Goal: Use online tool/utility: Utilize a website feature to perform a specific function

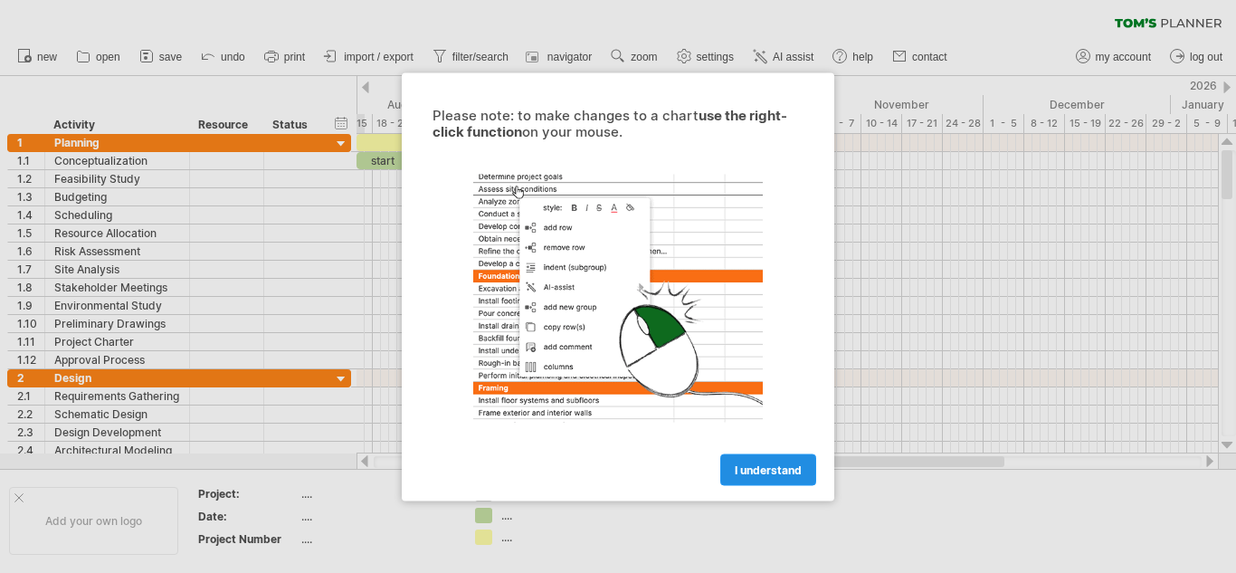
click at [761, 468] on span "I understand" at bounding box center [768, 469] width 67 height 14
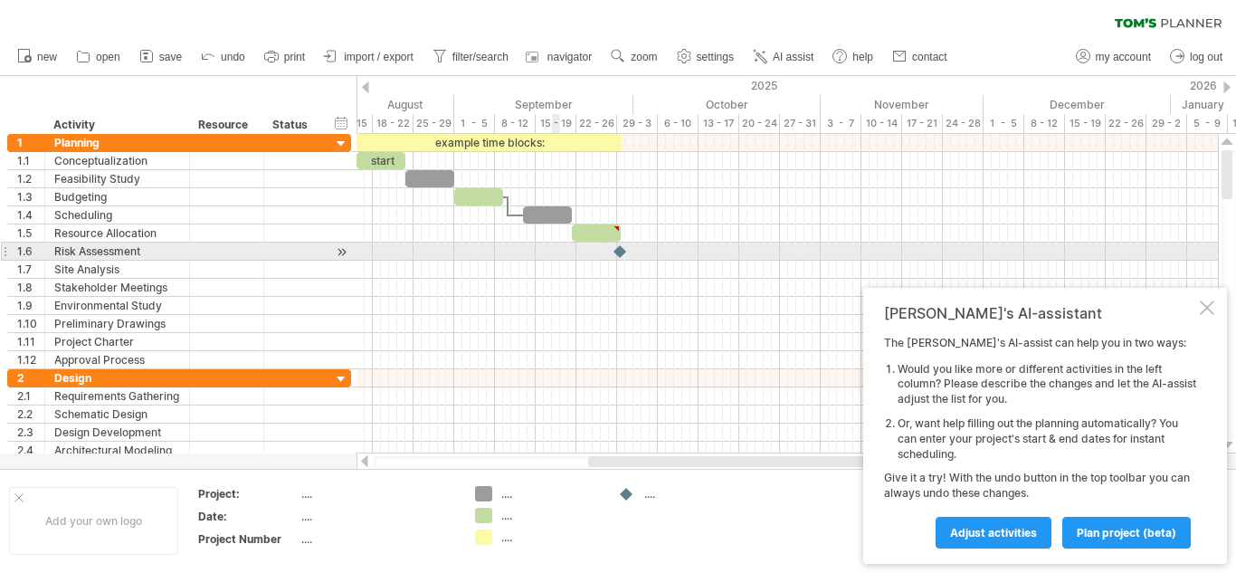
click at [555, 261] on div at bounding box center [786, 270] width 861 height 18
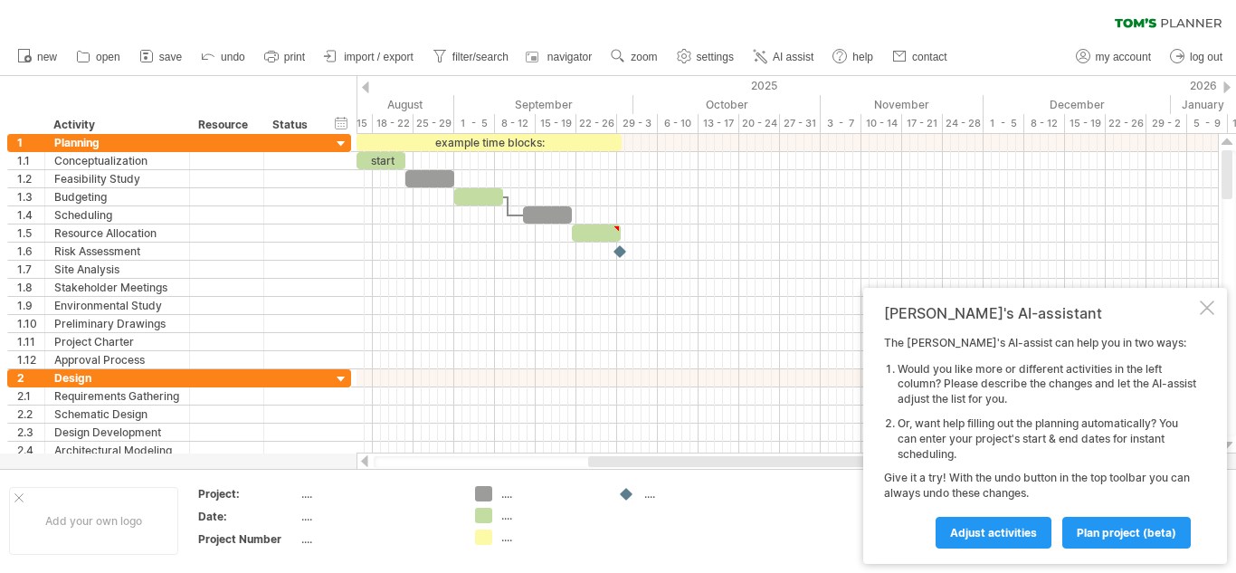
click at [554, 533] on div "...." at bounding box center [550, 536] width 99 height 15
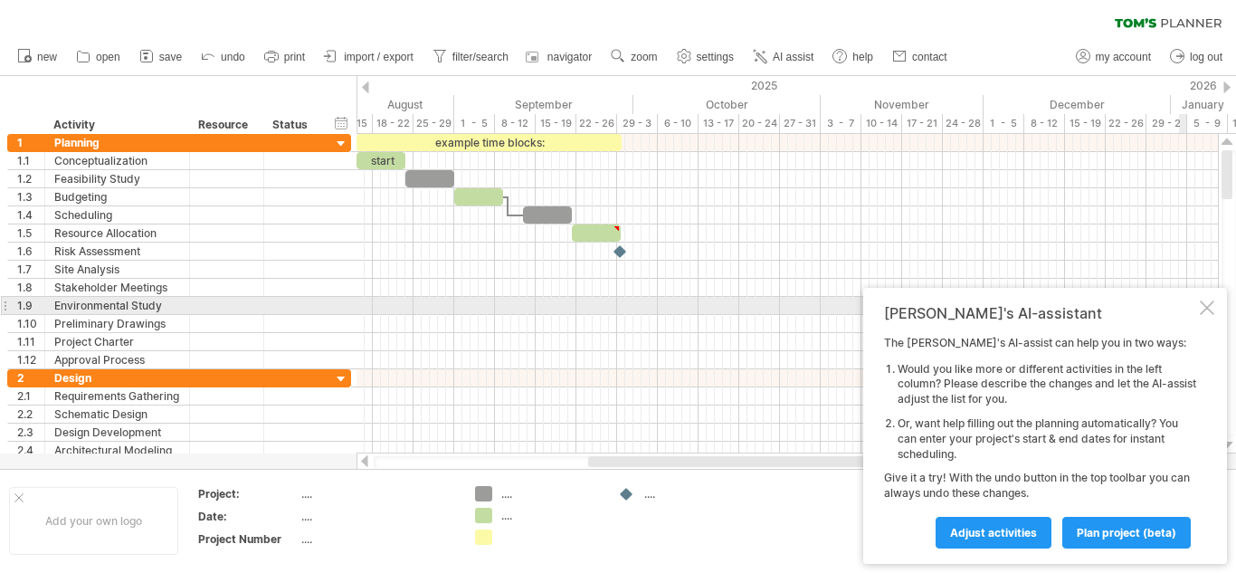
click at [1207, 303] on div at bounding box center [1206, 307] width 14 height 14
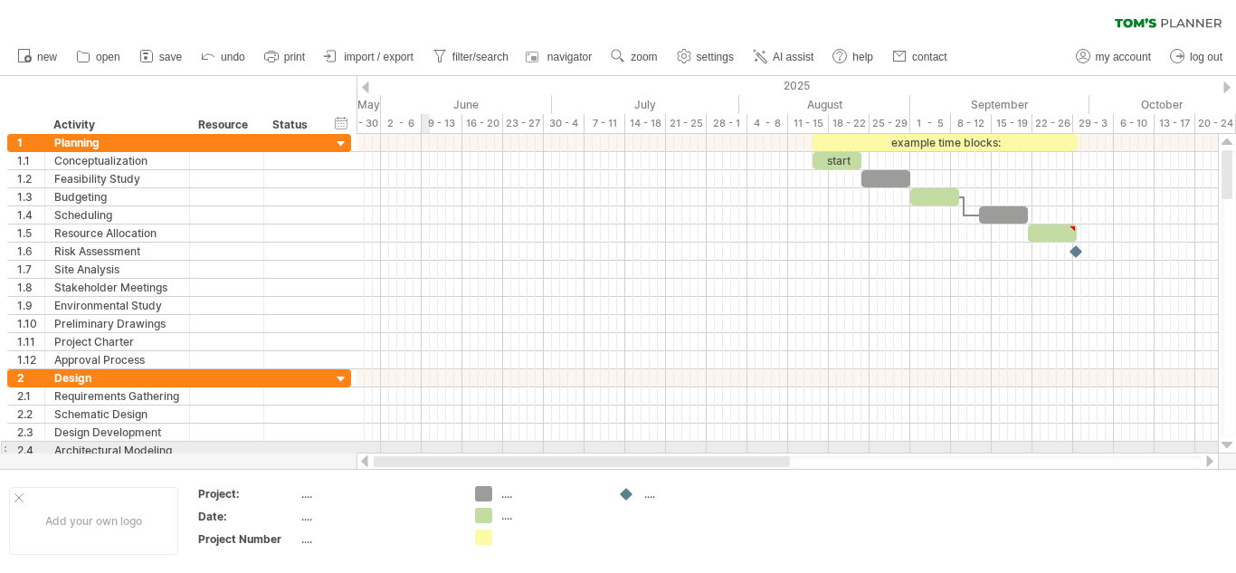
drag, startPoint x: 701, startPoint y: 459, endPoint x: 413, endPoint y: 444, distance: 288.0
click at [413, 444] on div "Trying to reach [DOMAIN_NAME] Connected again... 0% clear filter new 1" at bounding box center [618, 286] width 1236 height 573
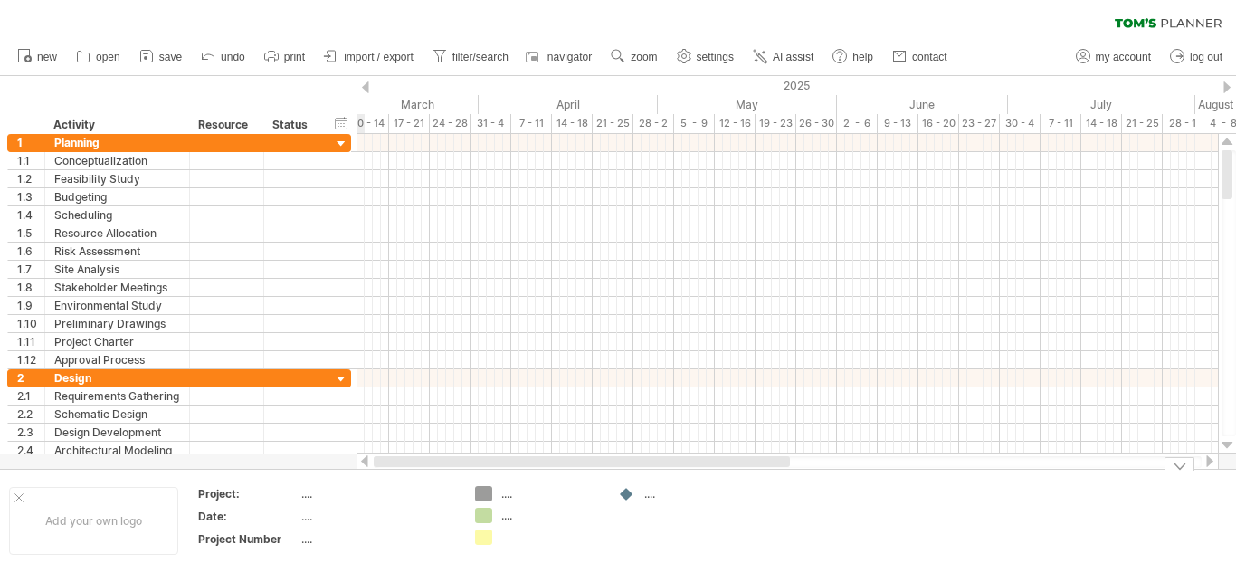
drag, startPoint x: 641, startPoint y: 464, endPoint x: 374, endPoint y: 498, distance: 269.8
click at [374, 498] on div "Trying to reach [DOMAIN_NAME] Connected again... 0% clear filter new 1" at bounding box center [618, 286] width 1236 height 573
click at [443, 100] on div "March" at bounding box center [393, 104] width 171 height 19
click at [799, 53] on span "AI assist" at bounding box center [793, 57] width 41 height 13
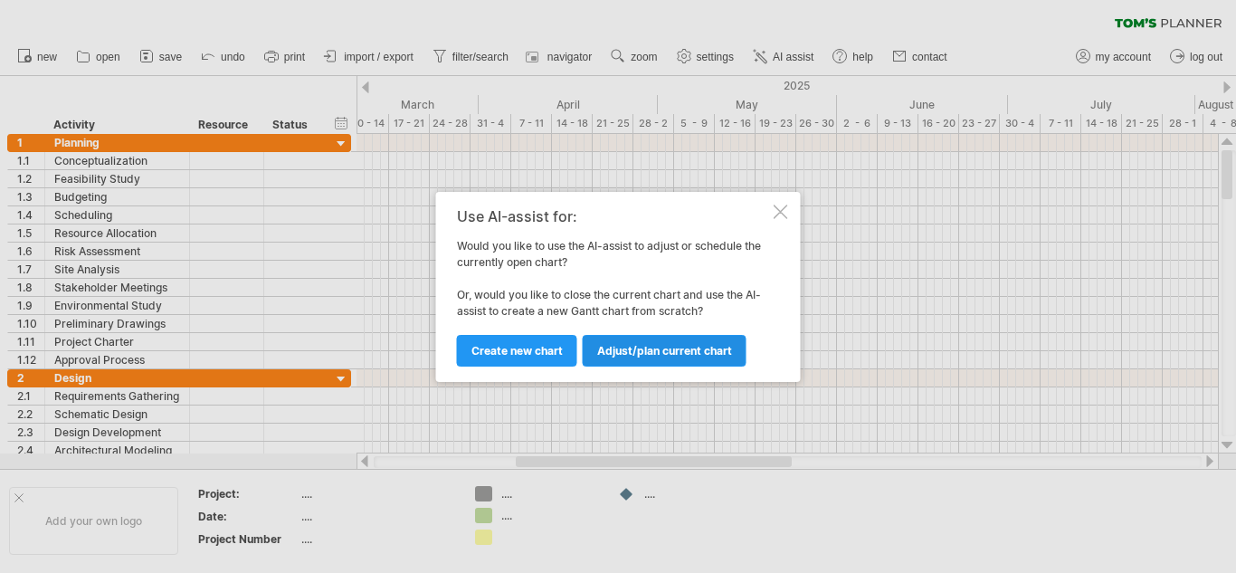
click at [598, 347] on span "Adjust/plan current chart" at bounding box center [664, 351] width 135 height 14
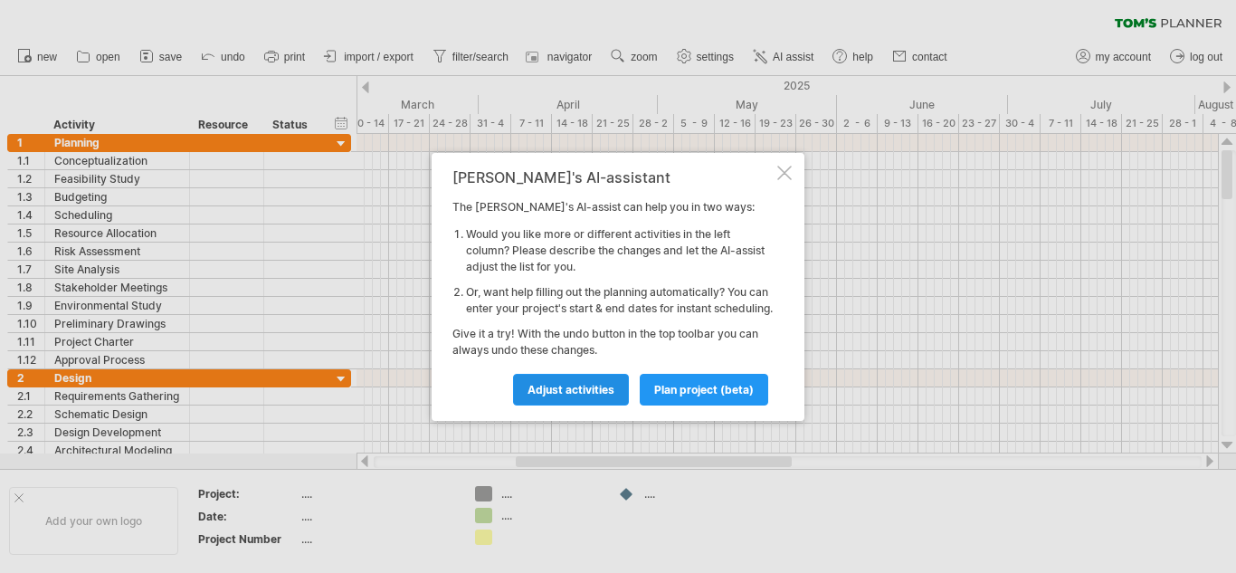
click at [559, 396] on span "Adjust activities" at bounding box center [570, 390] width 87 height 14
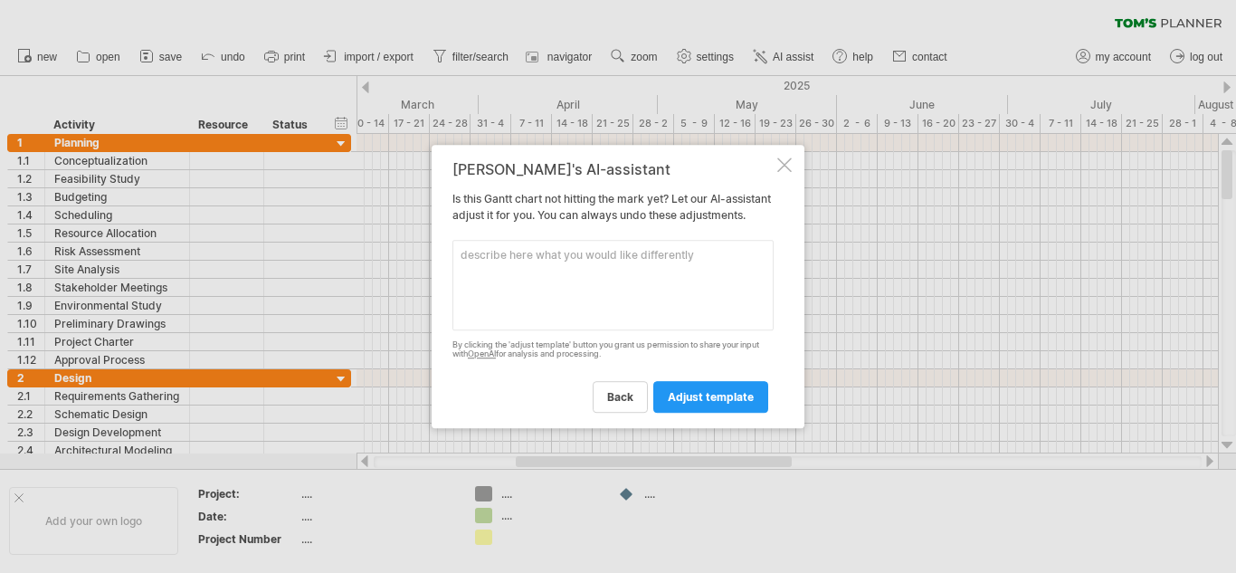
click at [534, 261] on textarea at bounding box center [612, 285] width 321 height 90
type textarea "ganchart for 24 - 25 financial year"
click at [727, 402] on span "adjust template" at bounding box center [711, 397] width 86 height 14
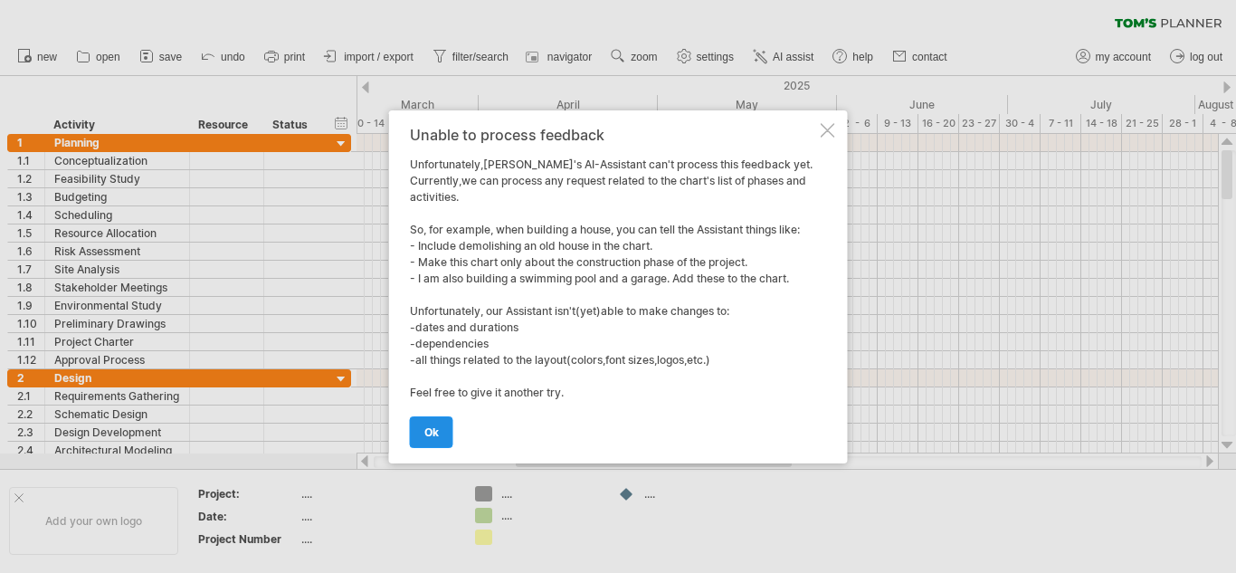
click at [435, 423] on link "ok" at bounding box center [431, 432] width 43 height 32
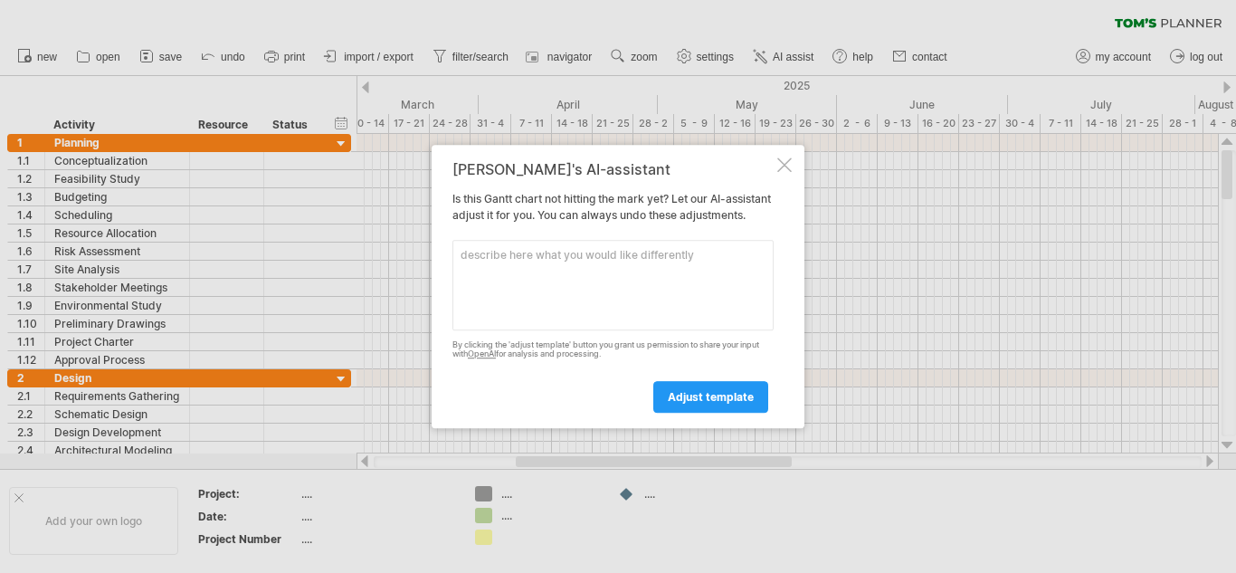
click at [788, 161] on div at bounding box center [784, 164] width 14 height 14
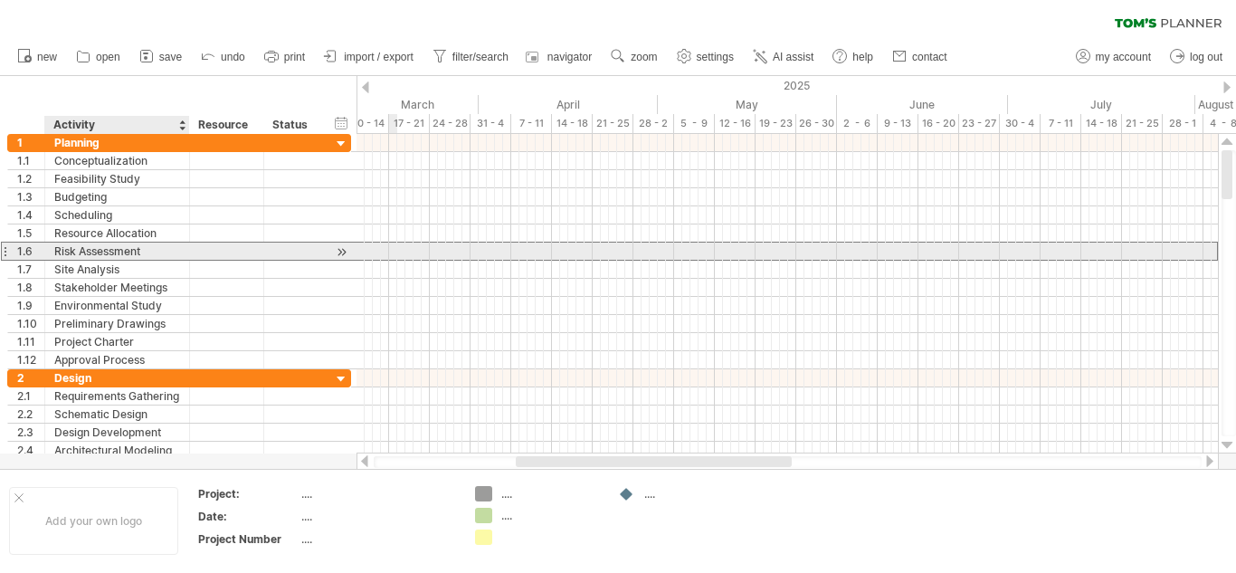
click at [171, 250] on div "Risk Assessment" at bounding box center [117, 250] width 126 height 17
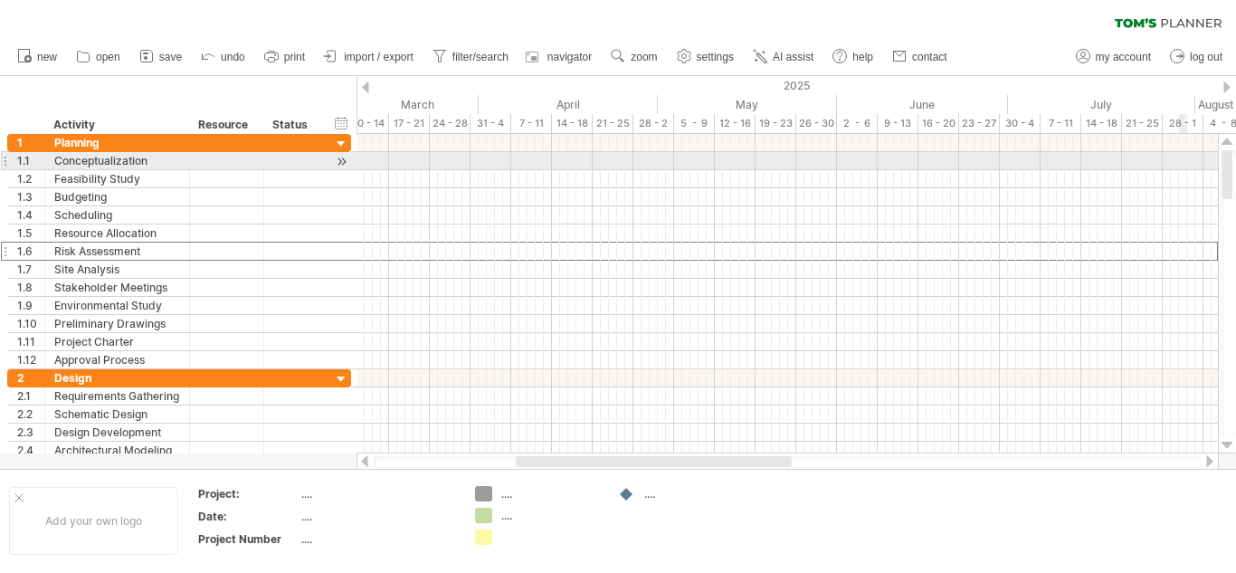
drag, startPoint x: 1224, startPoint y: 195, endPoint x: 1220, endPoint y: 163, distance: 32.8
click at [1220, 163] on div at bounding box center [1227, 293] width 19 height 319
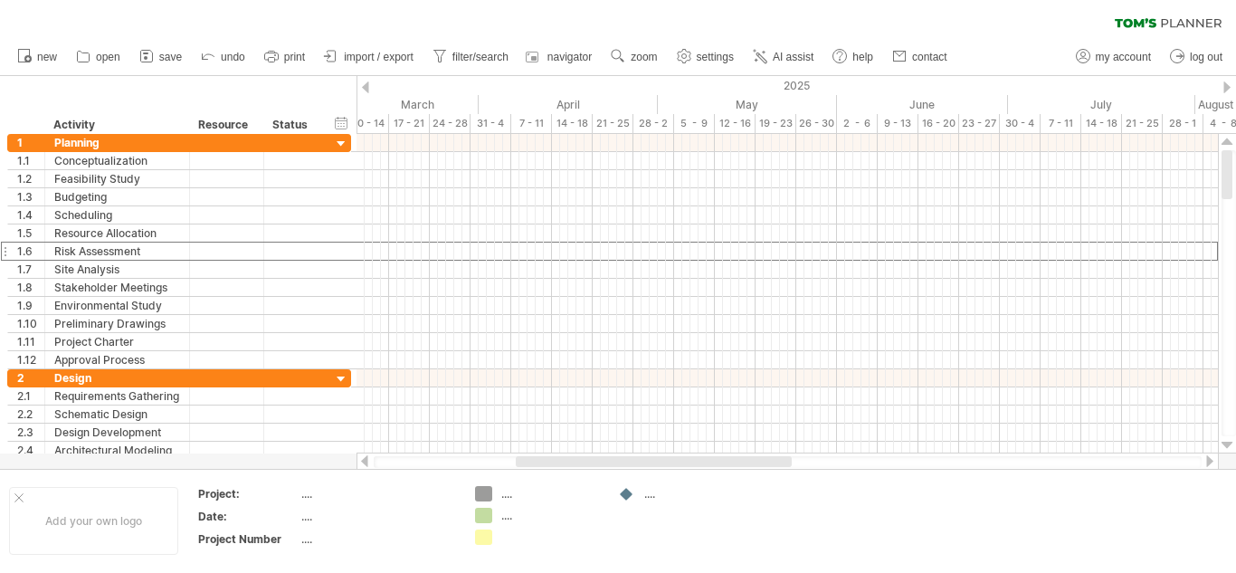
drag, startPoint x: 1228, startPoint y: 167, endPoint x: 1224, endPoint y: 116, distance: 51.8
click at [1224, 116] on div "Trying to reach [DOMAIN_NAME] Connected again... 0% clear filter new 1" at bounding box center [618, 286] width 1236 height 573
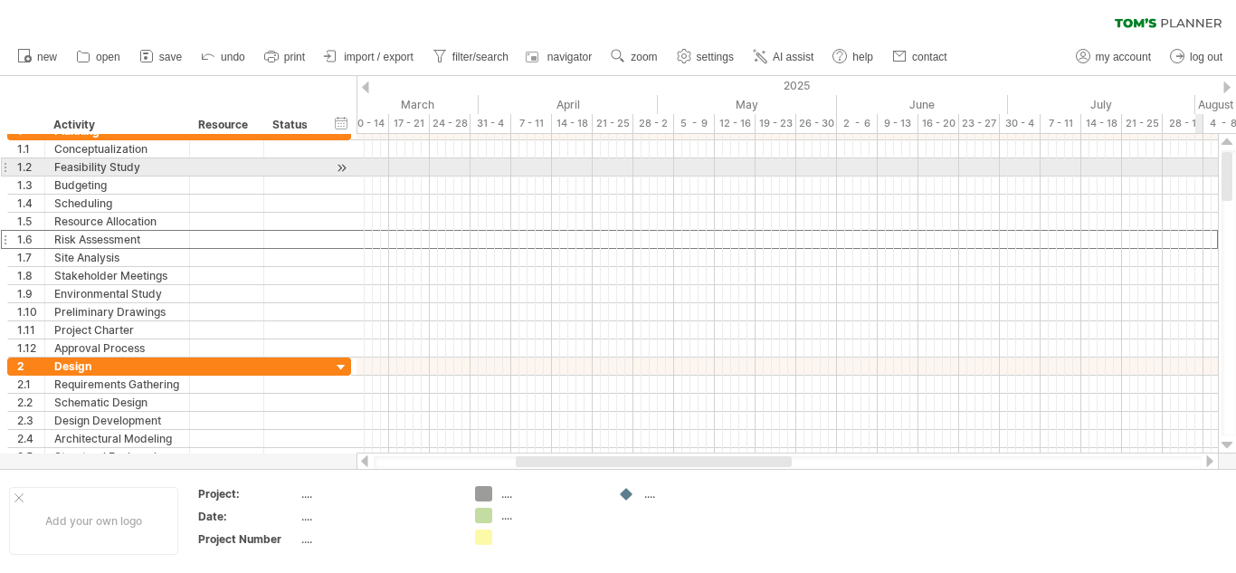
drag, startPoint x: 1223, startPoint y: 159, endPoint x: 1199, endPoint y: 161, distance: 24.5
click at [1199, 161] on div "Trying to reach [DOMAIN_NAME] Connected again... 0% clear filter new 1" at bounding box center [618, 286] width 1236 height 573
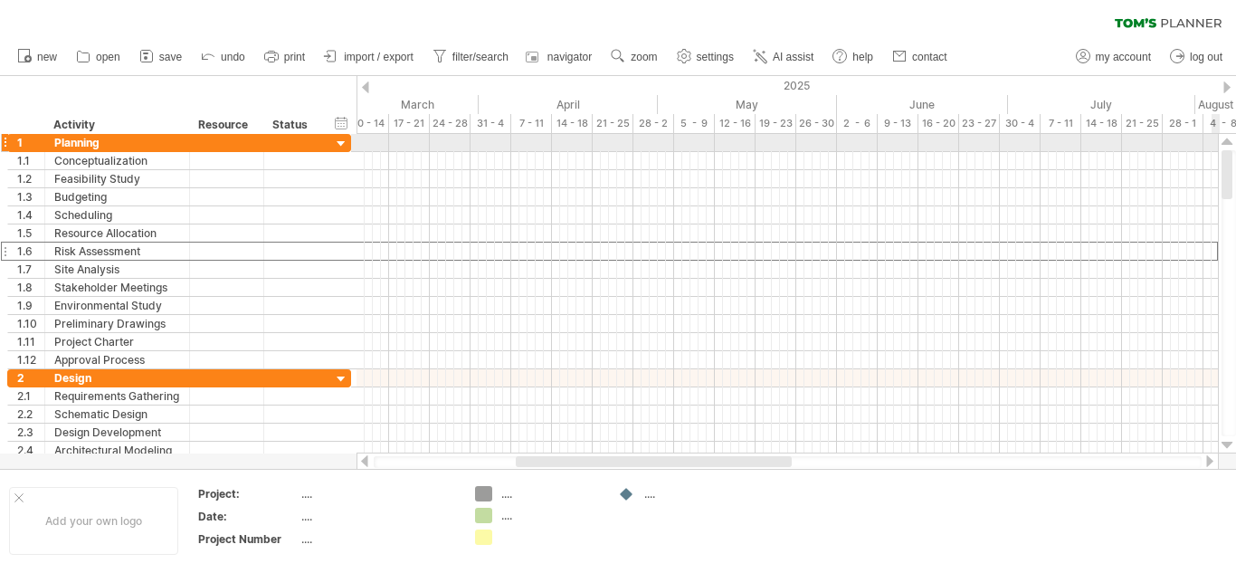
drag, startPoint x: 1230, startPoint y: 166, endPoint x: 1228, endPoint y: 134, distance: 32.6
click at [1228, 134] on div at bounding box center [1227, 293] width 19 height 319
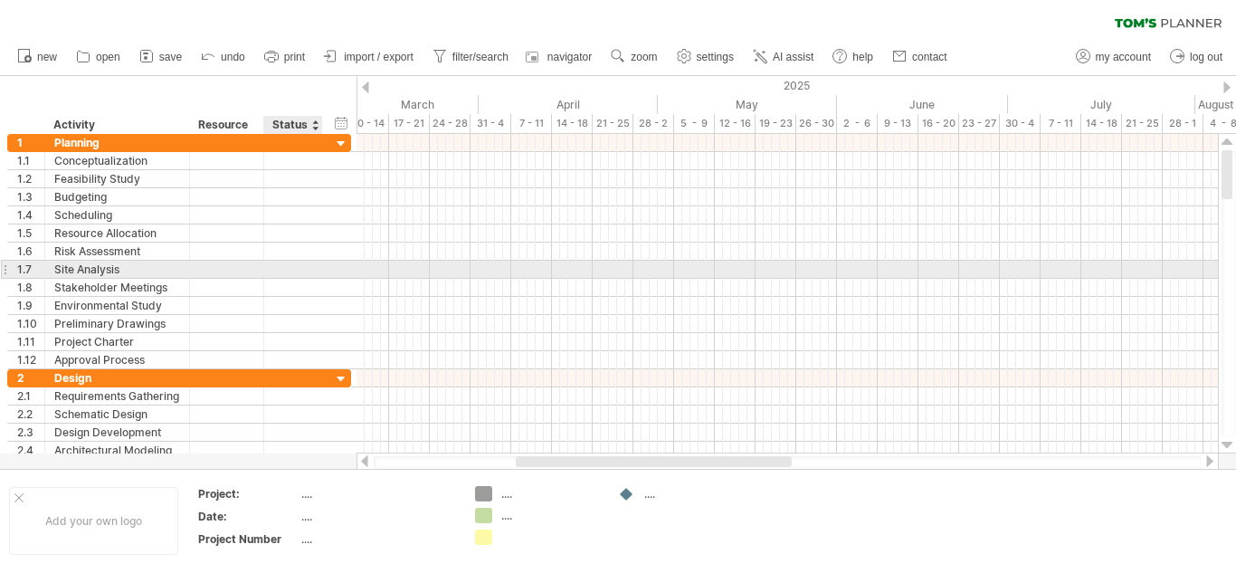
drag, startPoint x: 42, startPoint y: 124, endPoint x: 275, endPoint y: 270, distance: 275.1
click at [275, 270] on div "Trying to reach [DOMAIN_NAME] Connected again... 0% clear filter new 1" at bounding box center [618, 286] width 1236 height 573
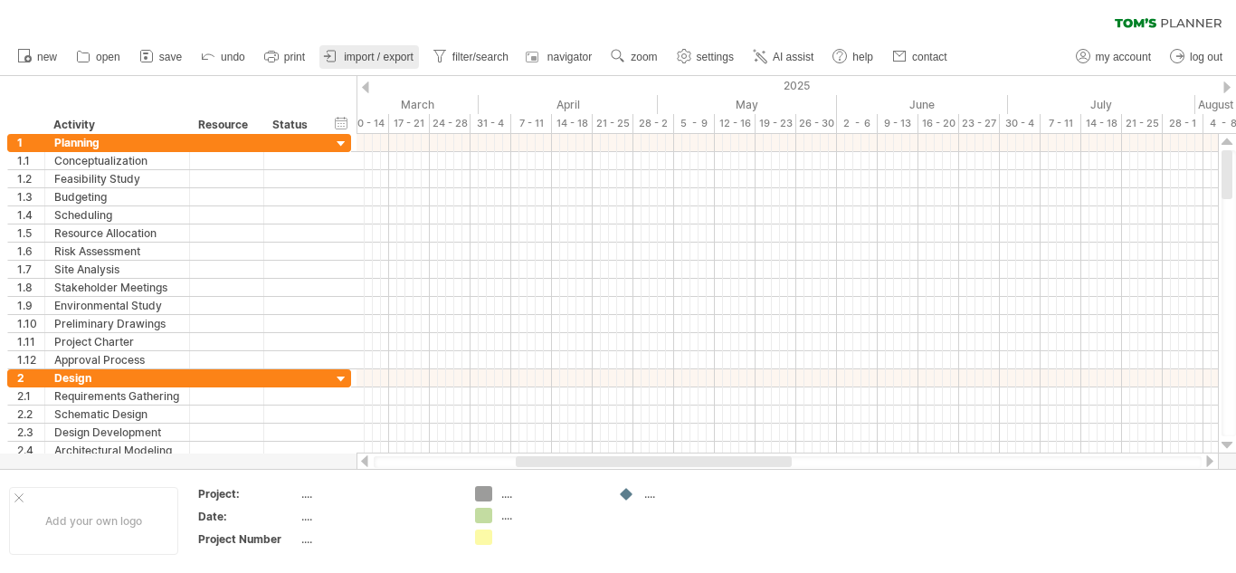
click at [360, 57] on span "import / export" at bounding box center [379, 57] width 70 height 13
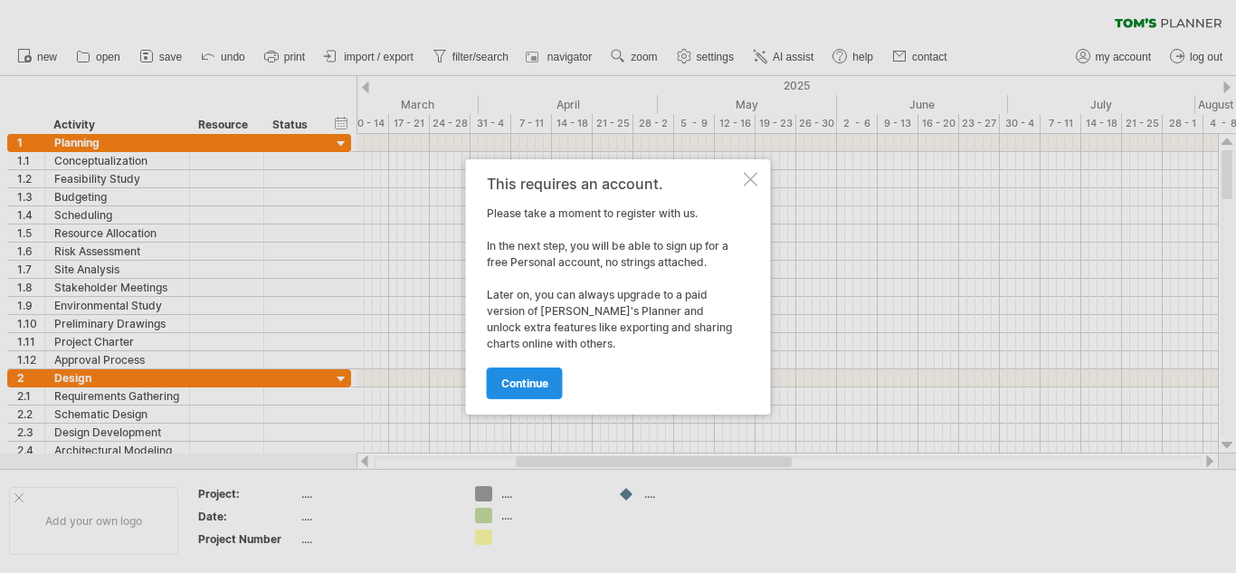
click at [522, 391] on link "continue" at bounding box center [525, 383] width 76 height 32
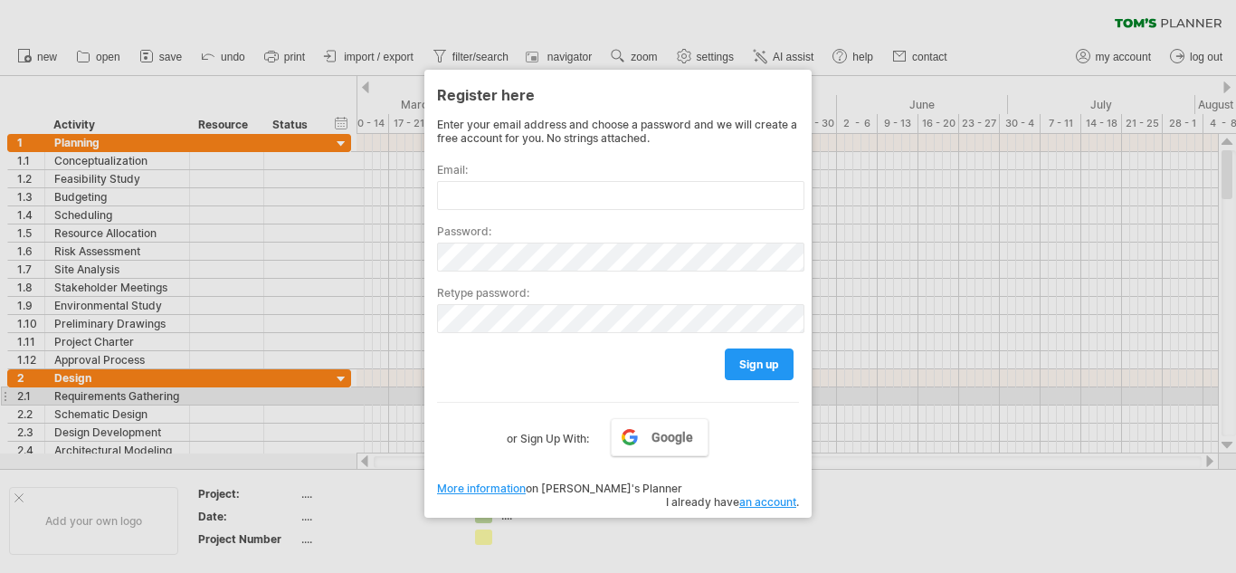
click at [881, 390] on div at bounding box center [618, 286] width 1236 height 573
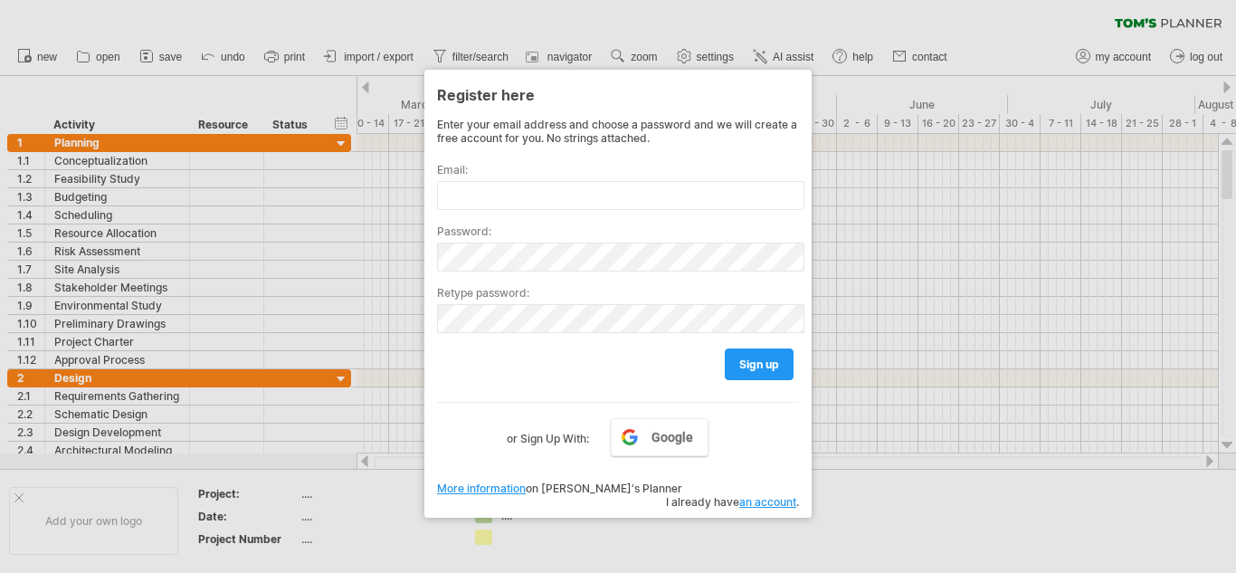
click at [771, 495] on link "an account" at bounding box center [767, 502] width 57 height 14
